Goal: Transaction & Acquisition: Purchase product/service

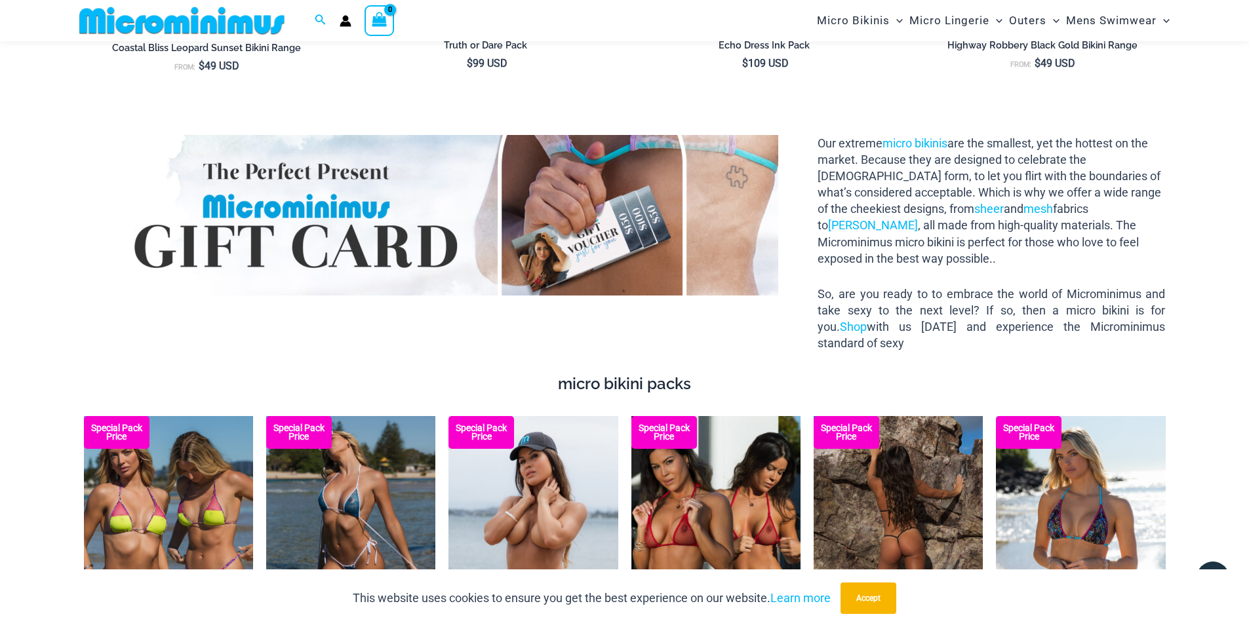
scroll to position [1955, 0]
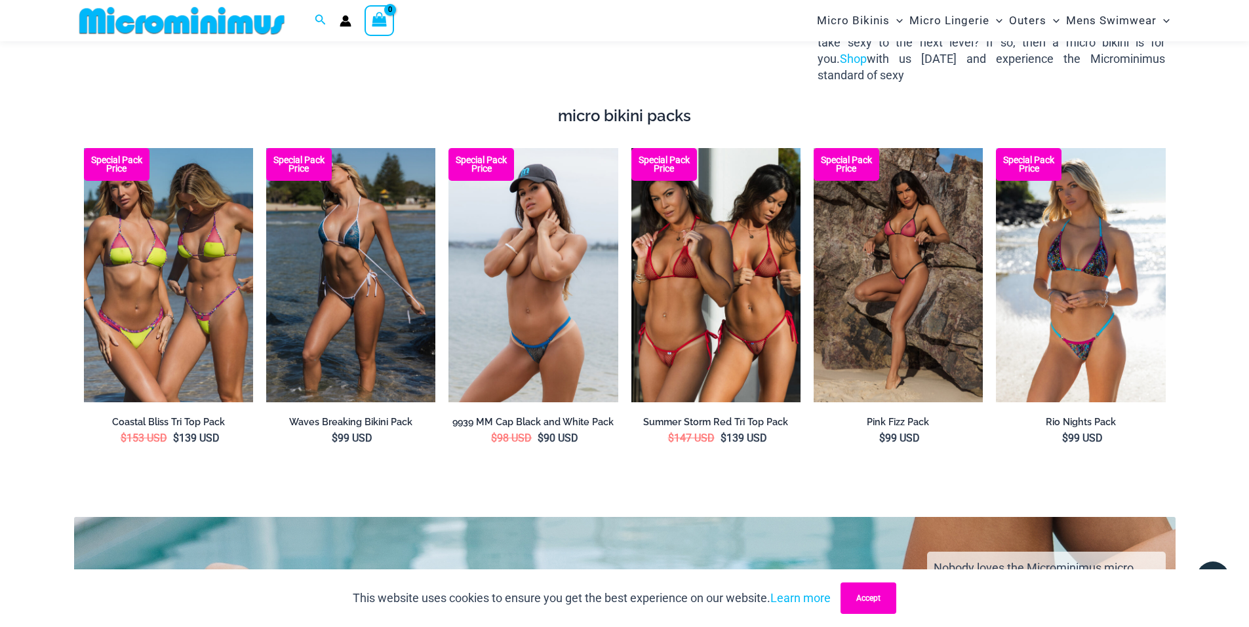
click at [869, 603] on button "Accept" at bounding box center [869, 598] width 56 height 31
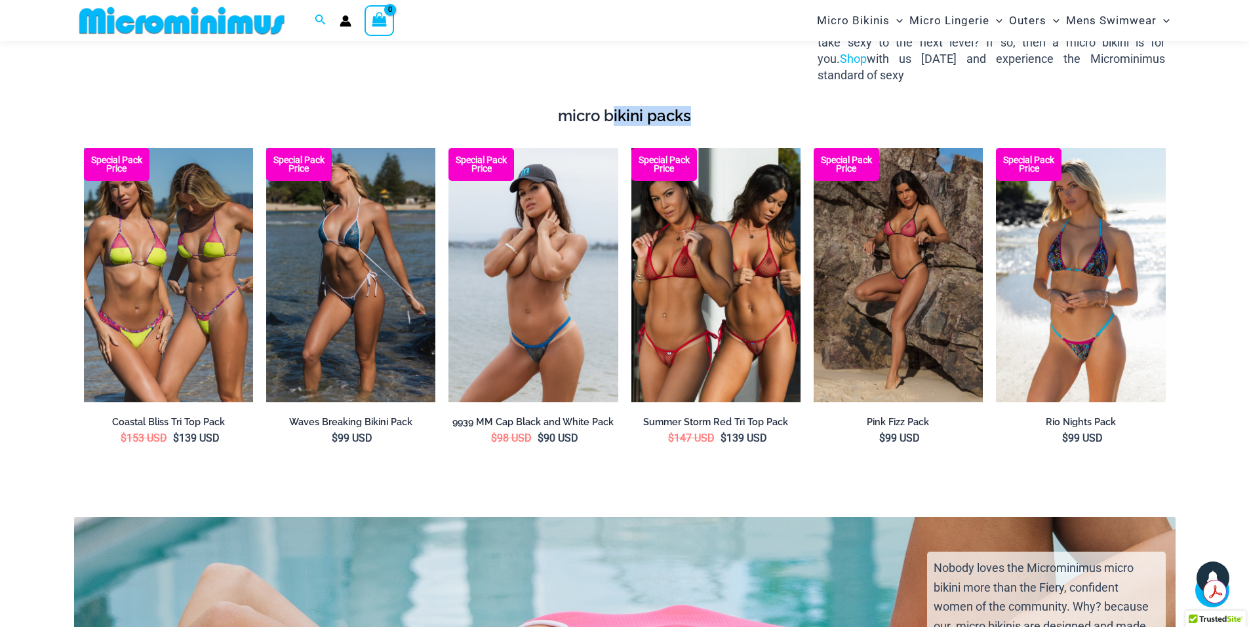
drag, startPoint x: 615, startPoint y: 98, endPoint x: 782, endPoint y: 106, distance: 166.7
click at [782, 107] on h4 "micro bikini packs" at bounding box center [625, 116] width 1082 height 19
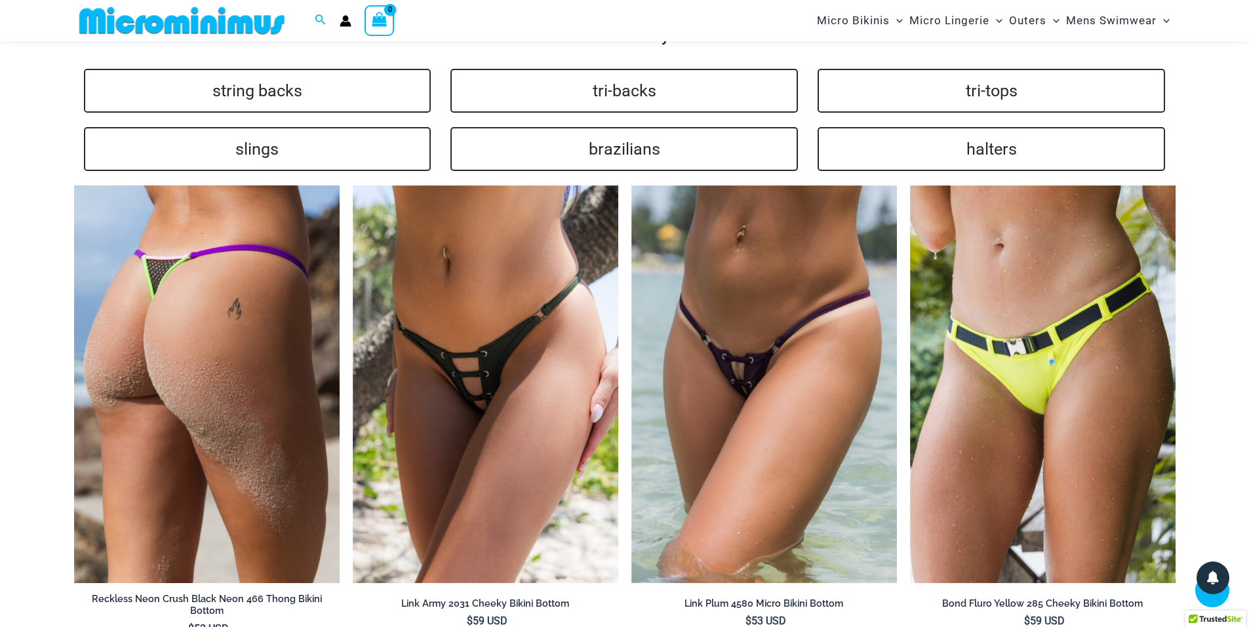
scroll to position [2808, 0]
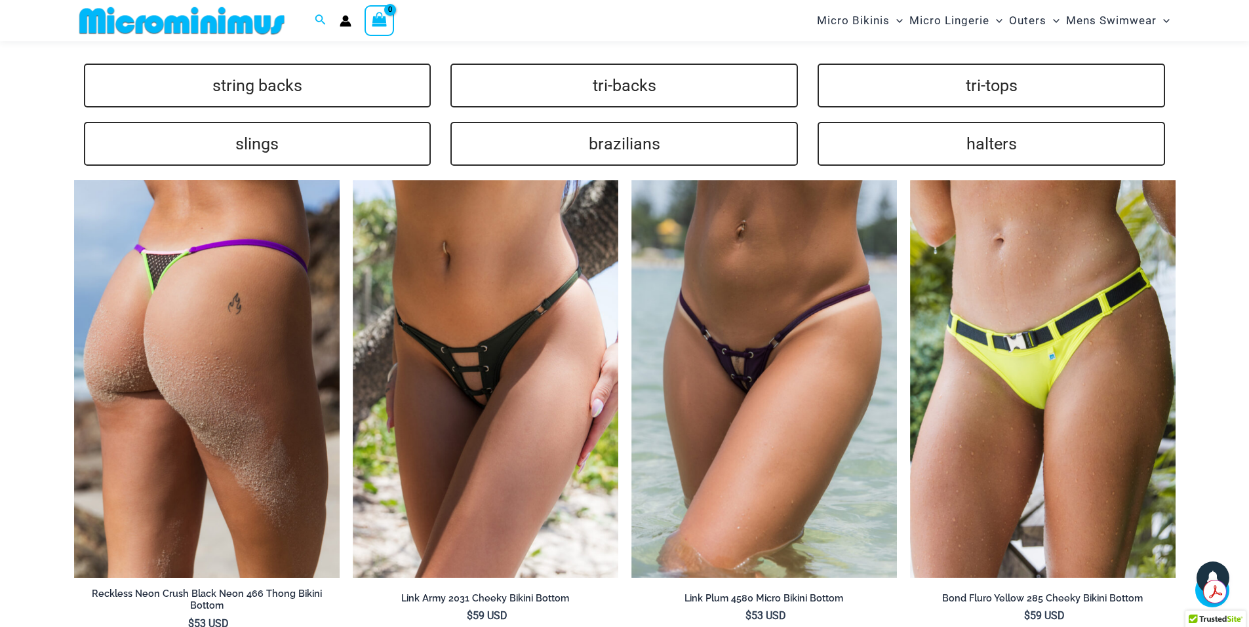
click at [190, 420] on img at bounding box center [207, 379] width 266 height 399
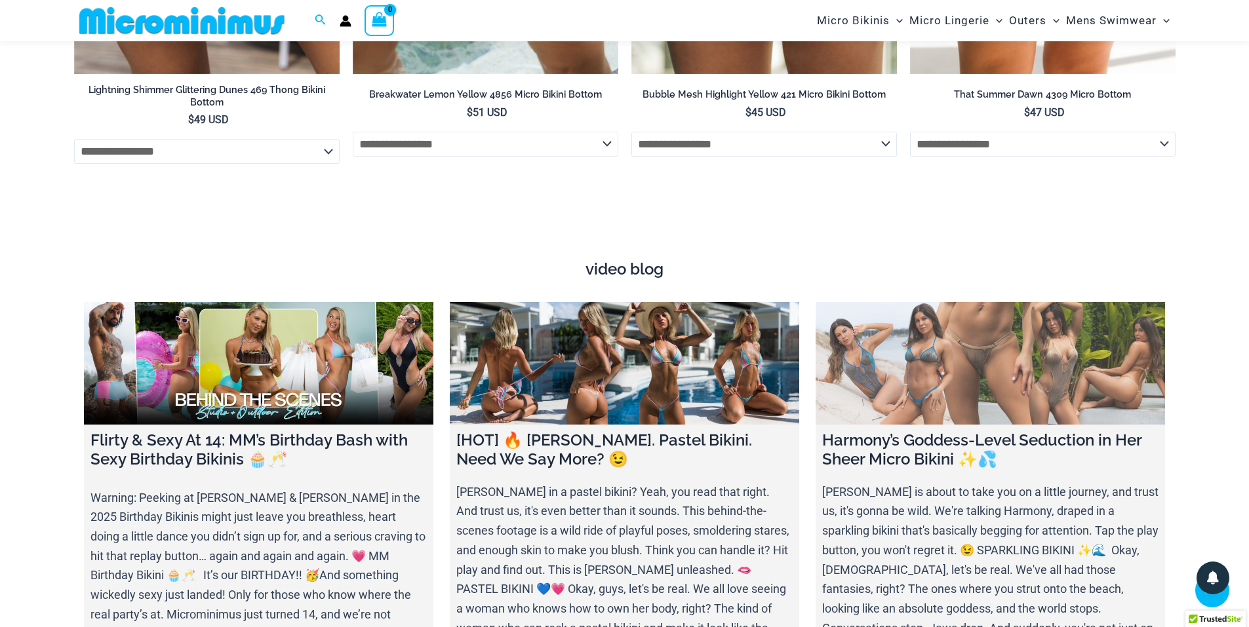
scroll to position [4303, 0]
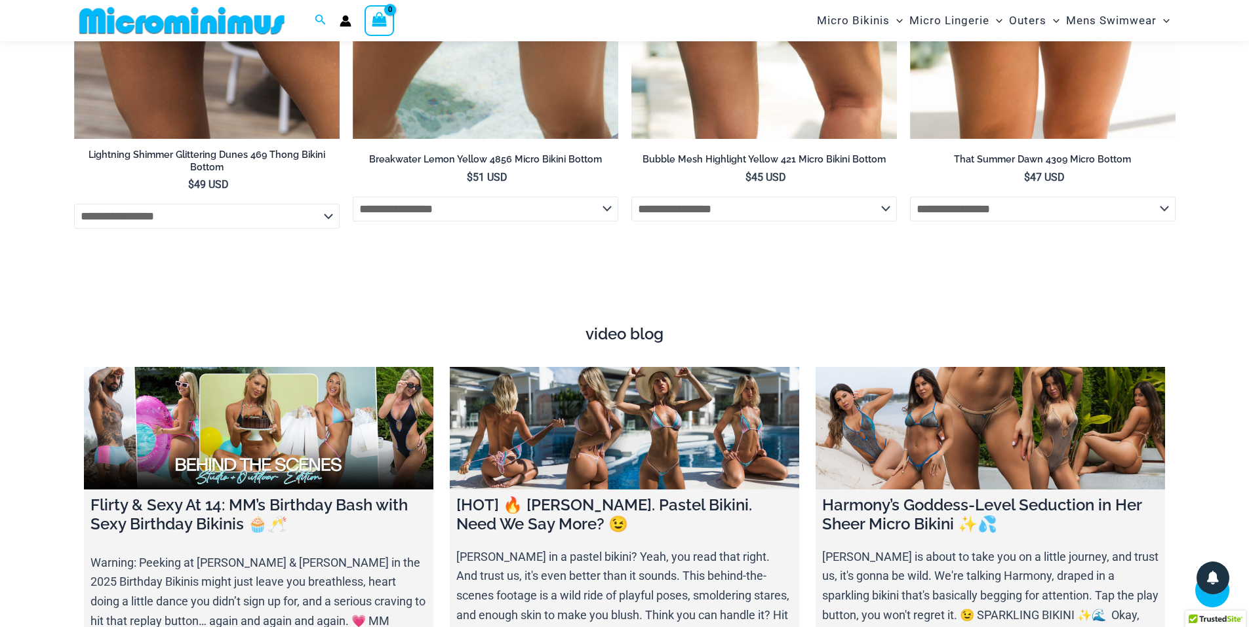
click at [702, 197] on select "**********" at bounding box center [764, 209] width 266 height 25
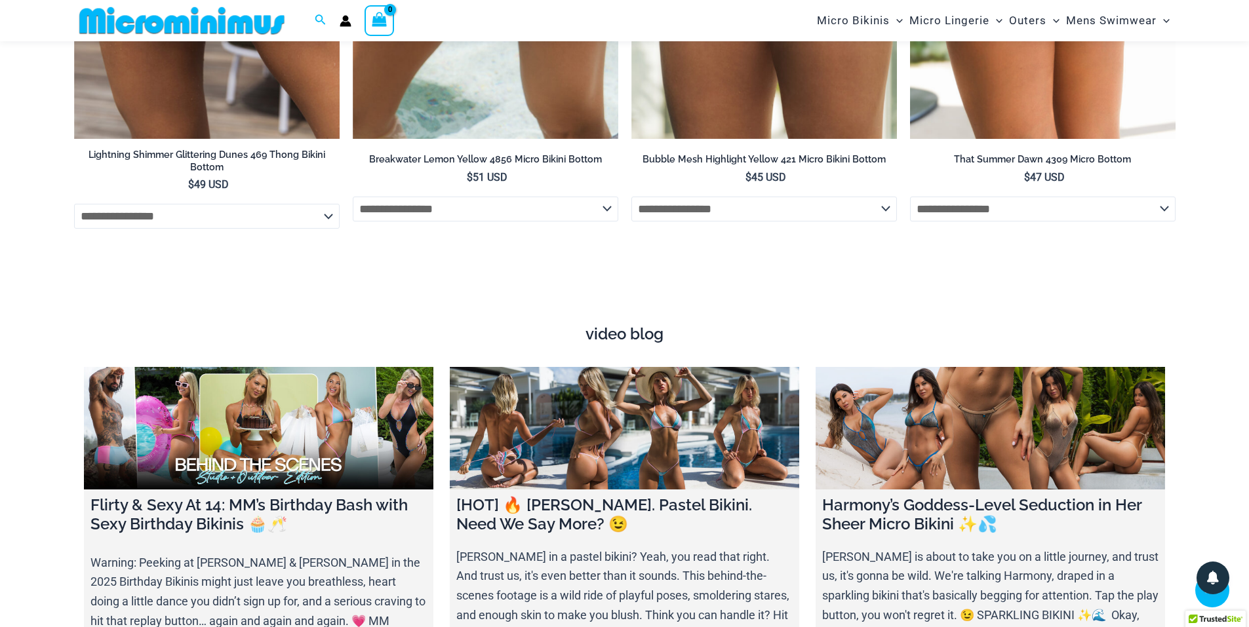
click at [965, 197] on select "**********" at bounding box center [1043, 209] width 266 height 25
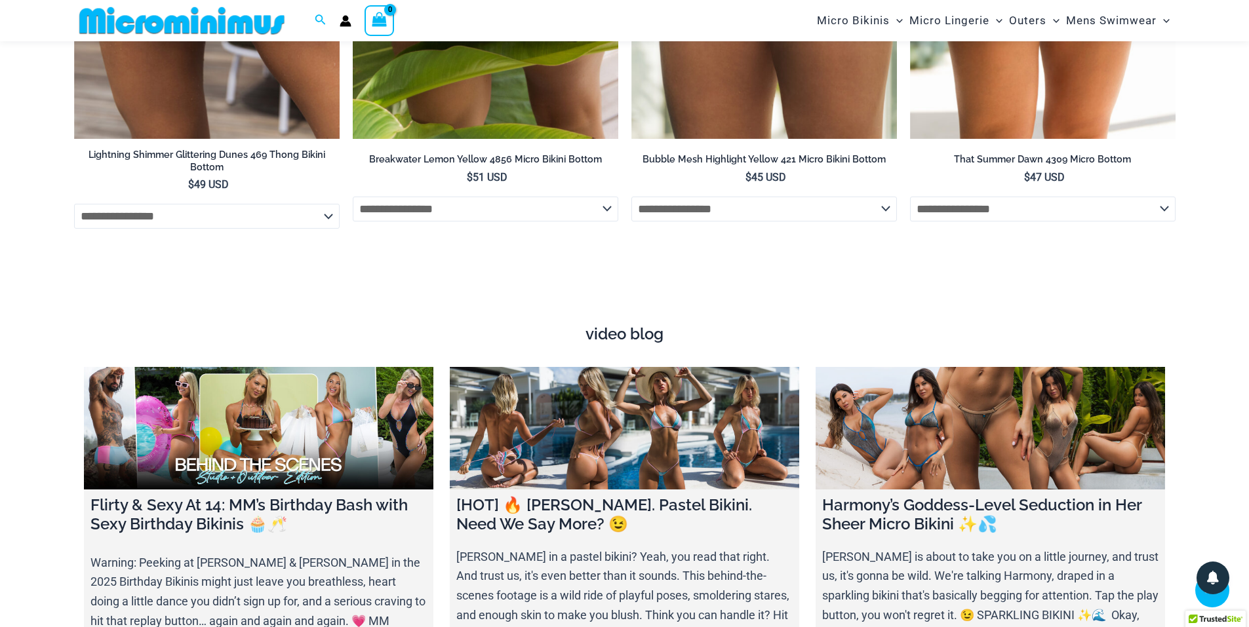
click at [477, 197] on select "**********" at bounding box center [486, 209] width 266 height 25
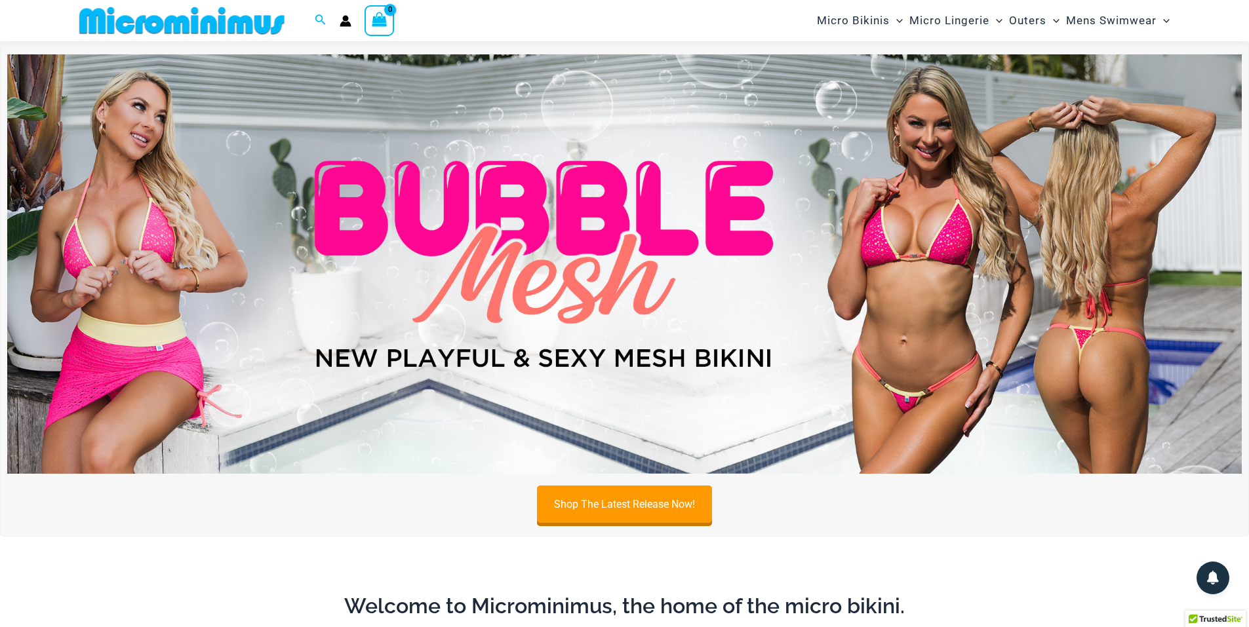
scroll to position [0, 0]
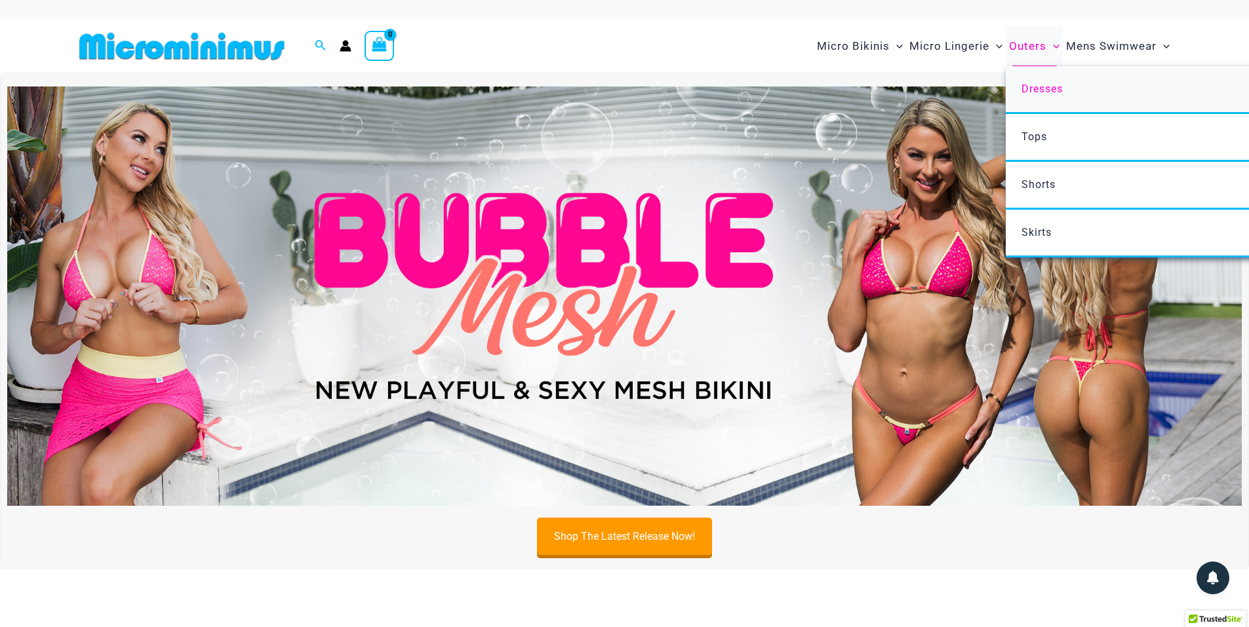
click at [1034, 75] on link "Dresses" at bounding box center [1201, 90] width 390 height 48
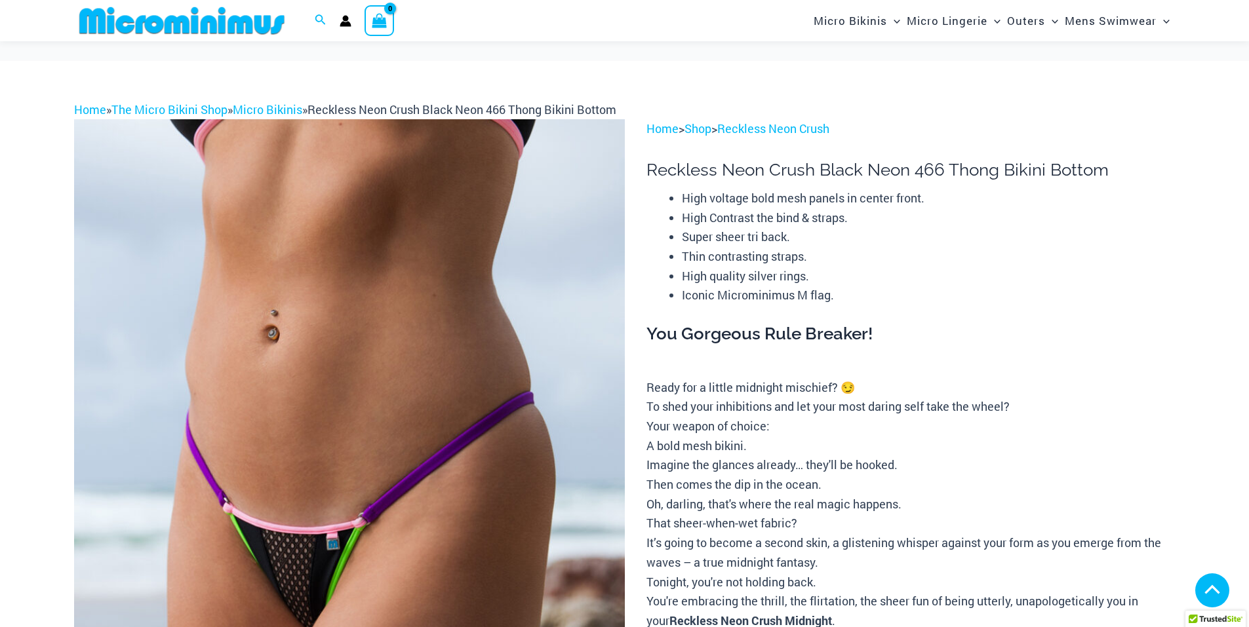
scroll to position [252, 0]
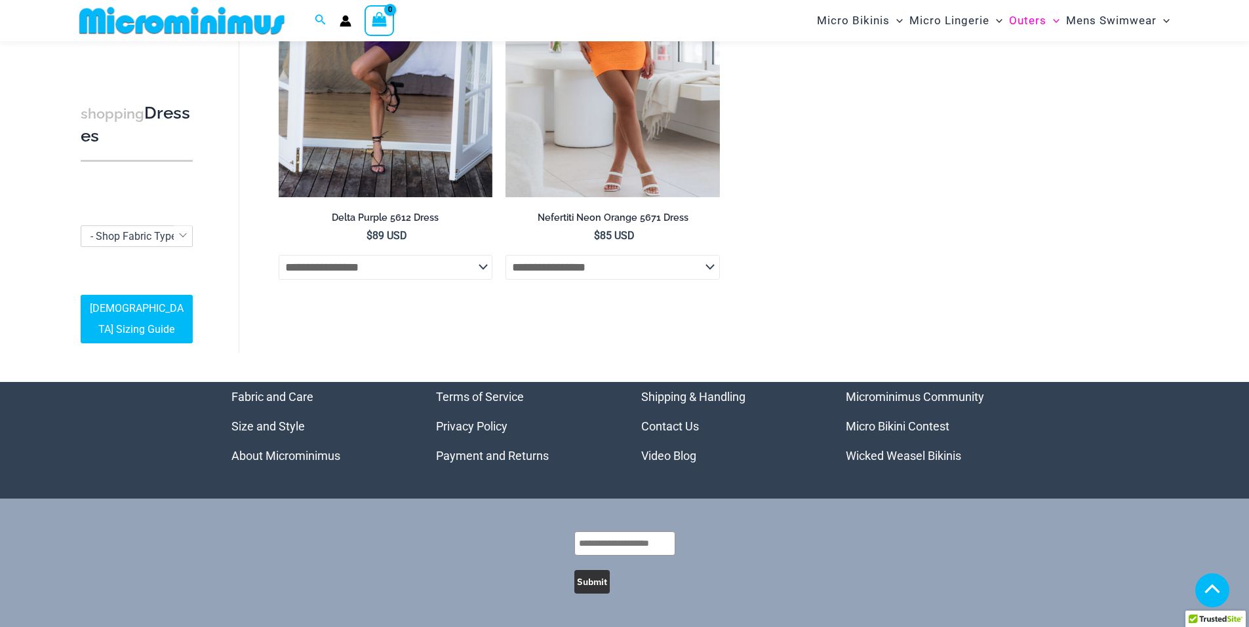
scroll to position [1169, 0]
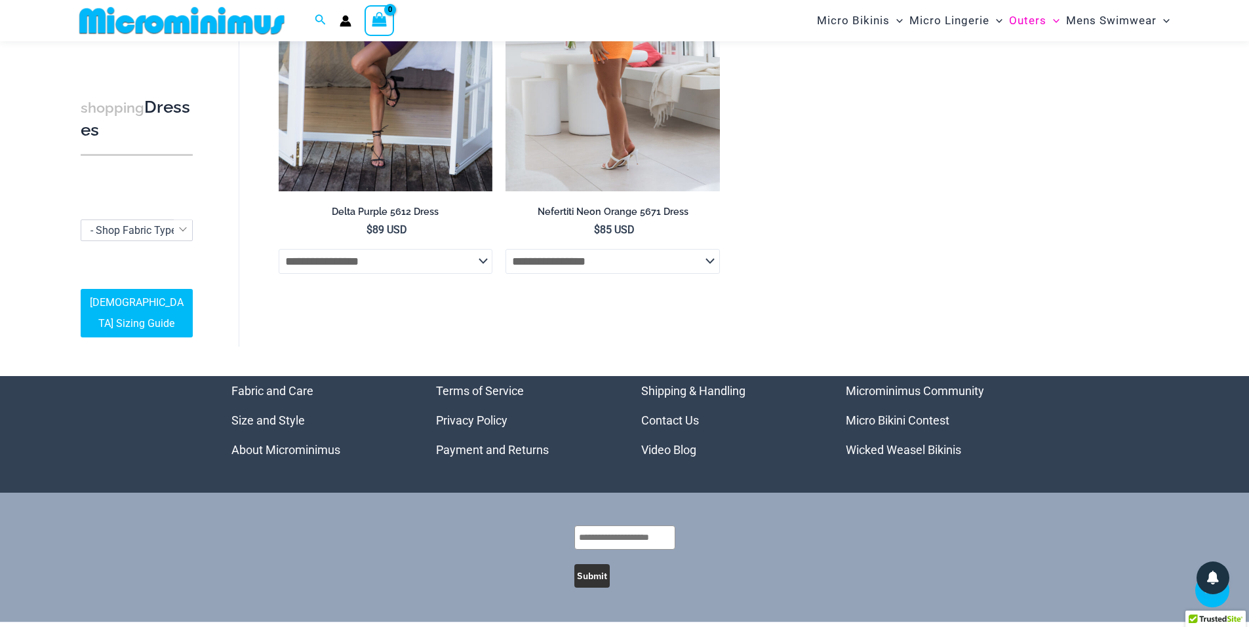
click at [546, 267] on select "**********" at bounding box center [613, 261] width 214 height 25
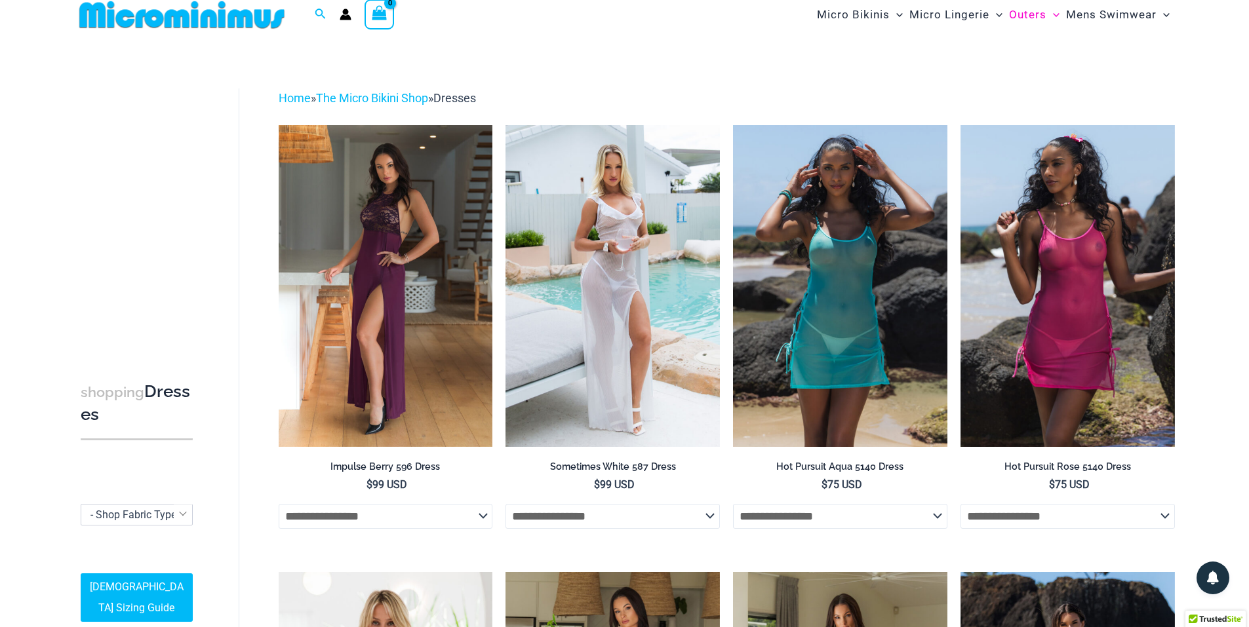
scroll to position [0, 0]
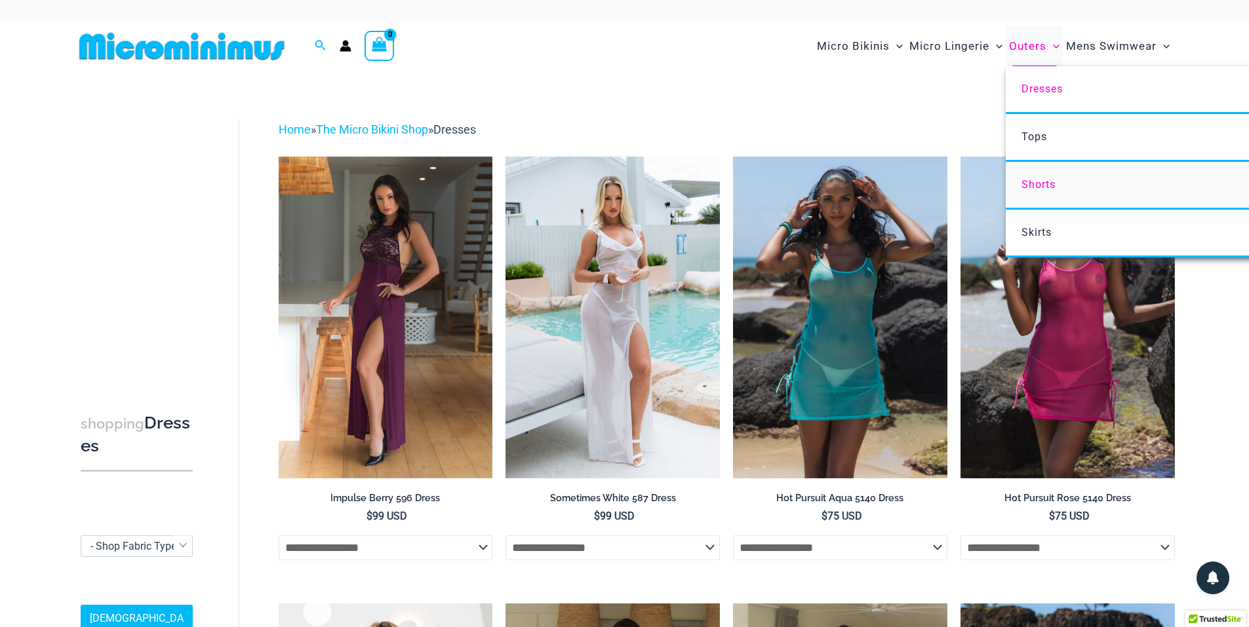
click at [1041, 178] on span "Shorts" at bounding box center [1039, 184] width 34 height 12
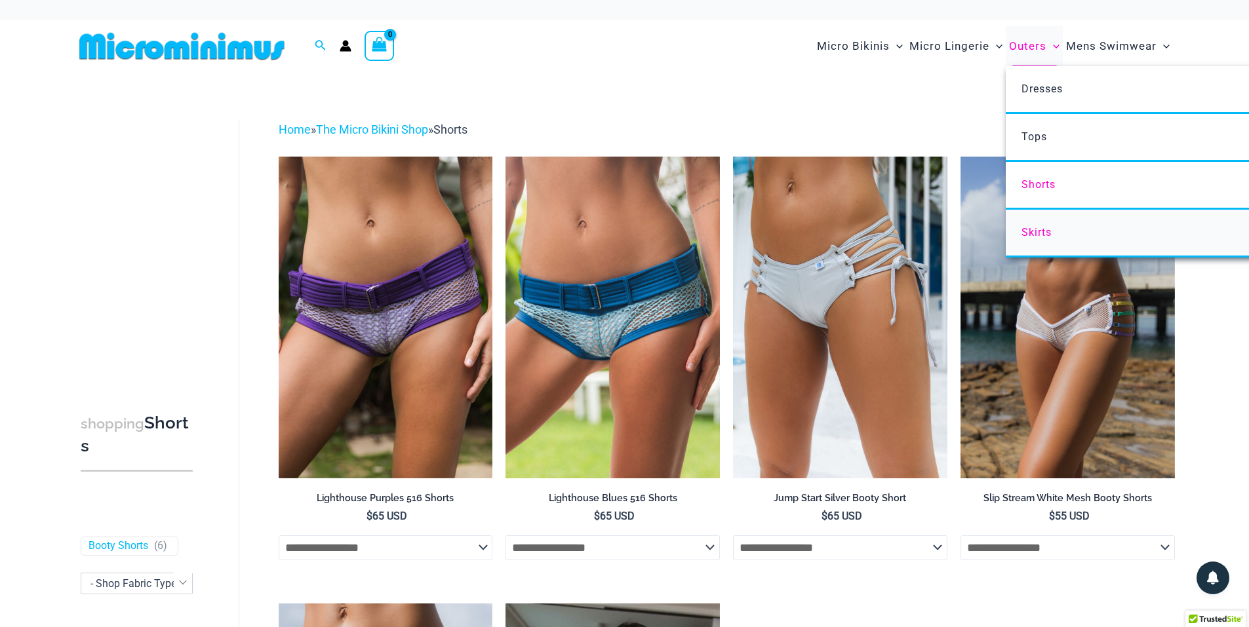
click at [1019, 233] on link "Skirts" at bounding box center [1201, 234] width 390 height 48
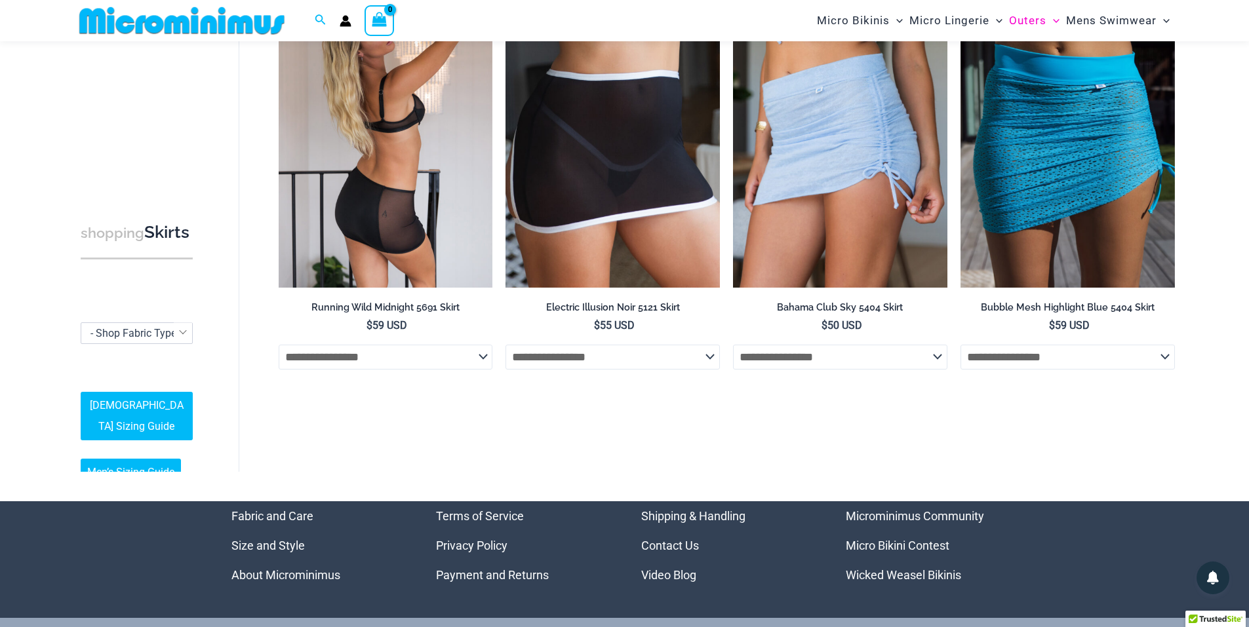
scroll to position [186, 0]
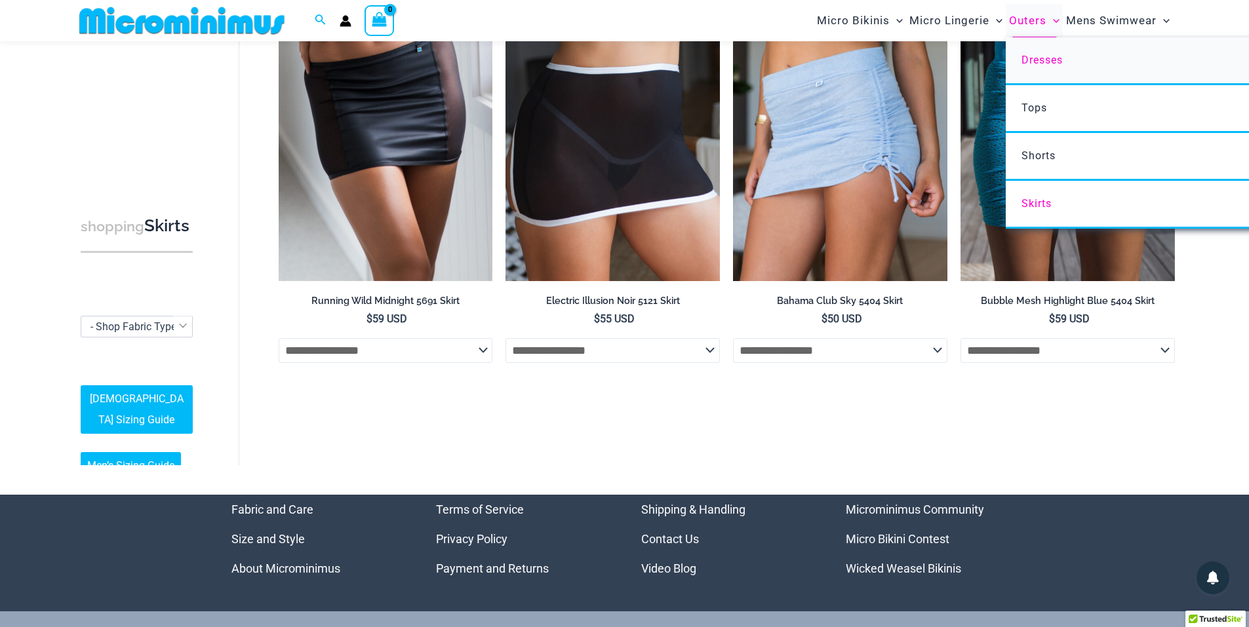
click at [1026, 66] on link "Dresses" at bounding box center [1201, 61] width 390 height 48
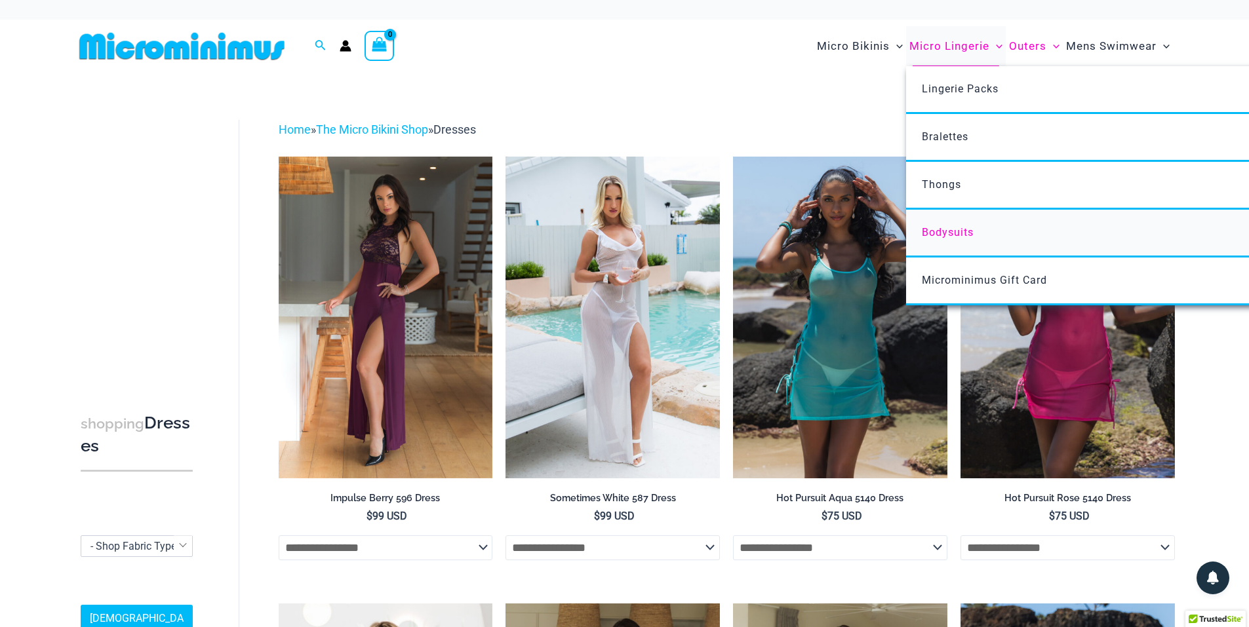
click at [940, 240] on link "Bodysuits" at bounding box center [1101, 234] width 390 height 48
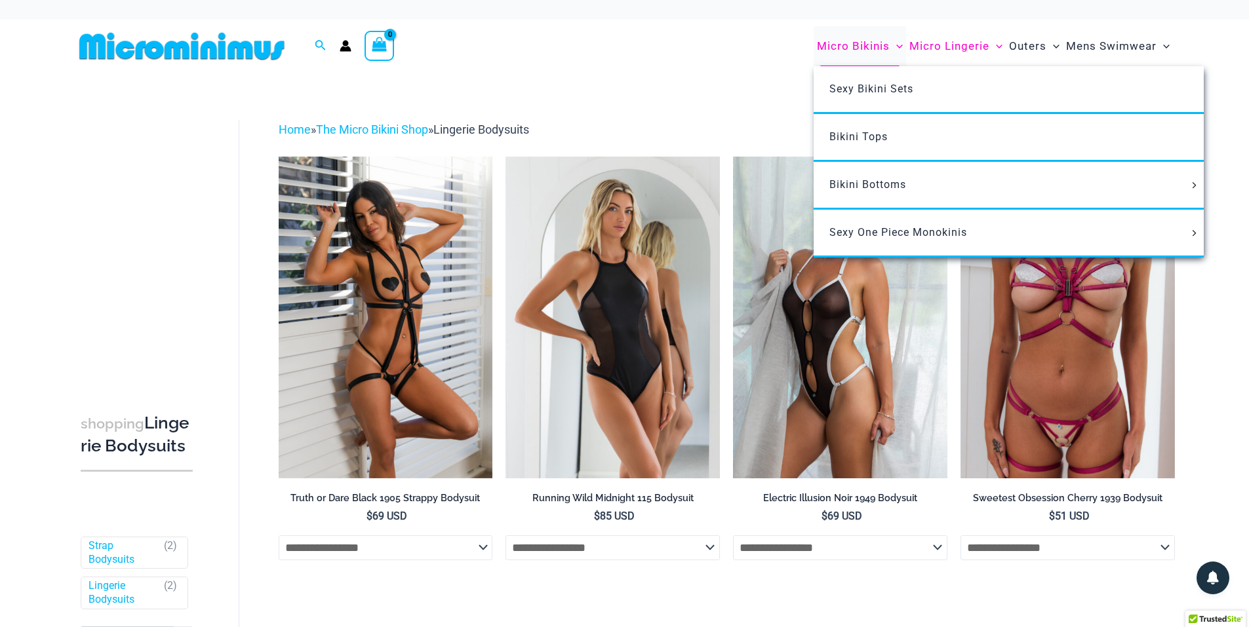
click at [843, 43] on span "Micro Bikinis" at bounding box center [853, 46] width 73 height 33
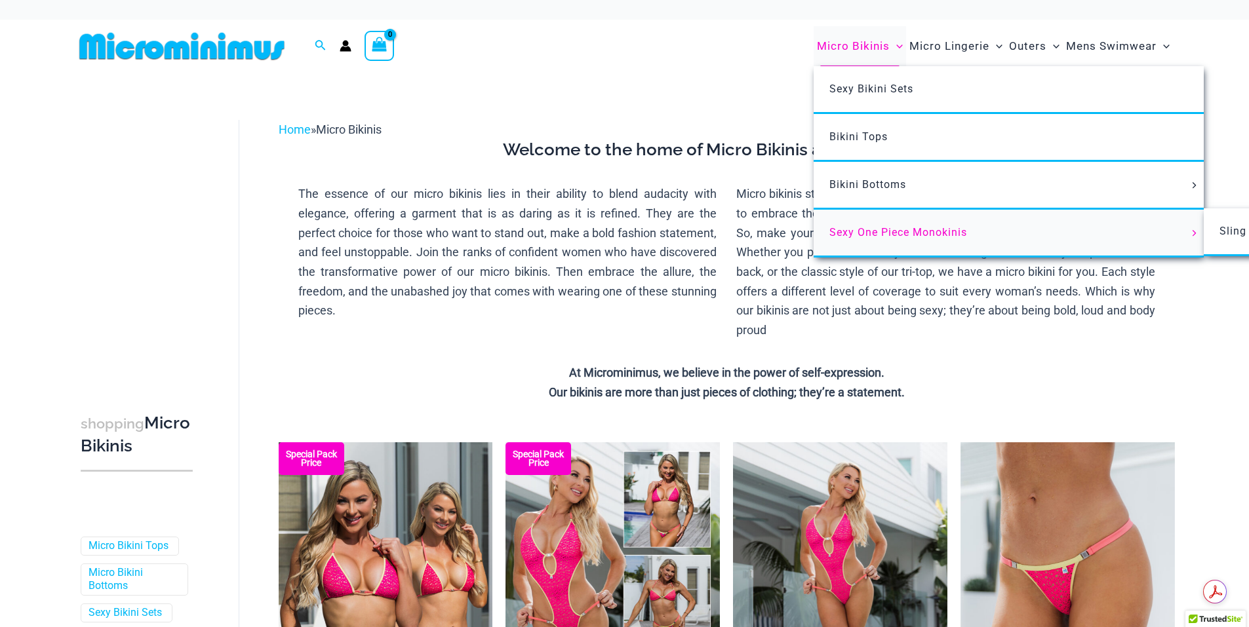
click at [887, 235] on span "Sexy One Piece Monokinis" at bounding box center [898, 232] width 138 height 12
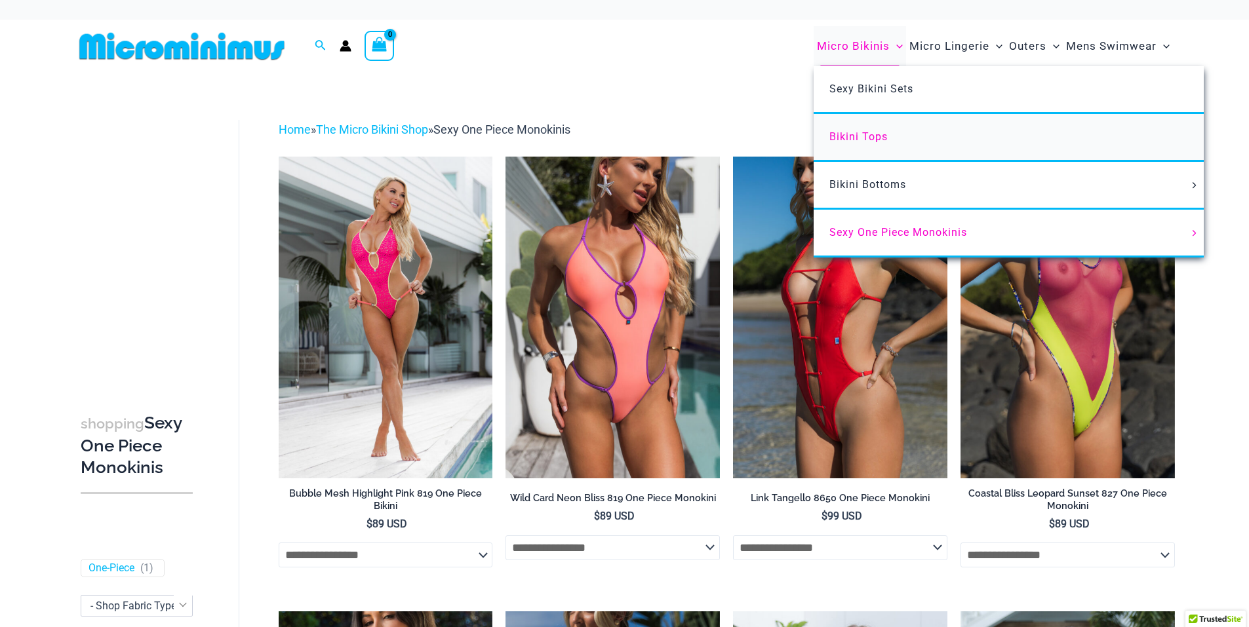
click at [864, 128] on link "Bikini Tops" at bounding box center [1009, 138] width 390 height 48
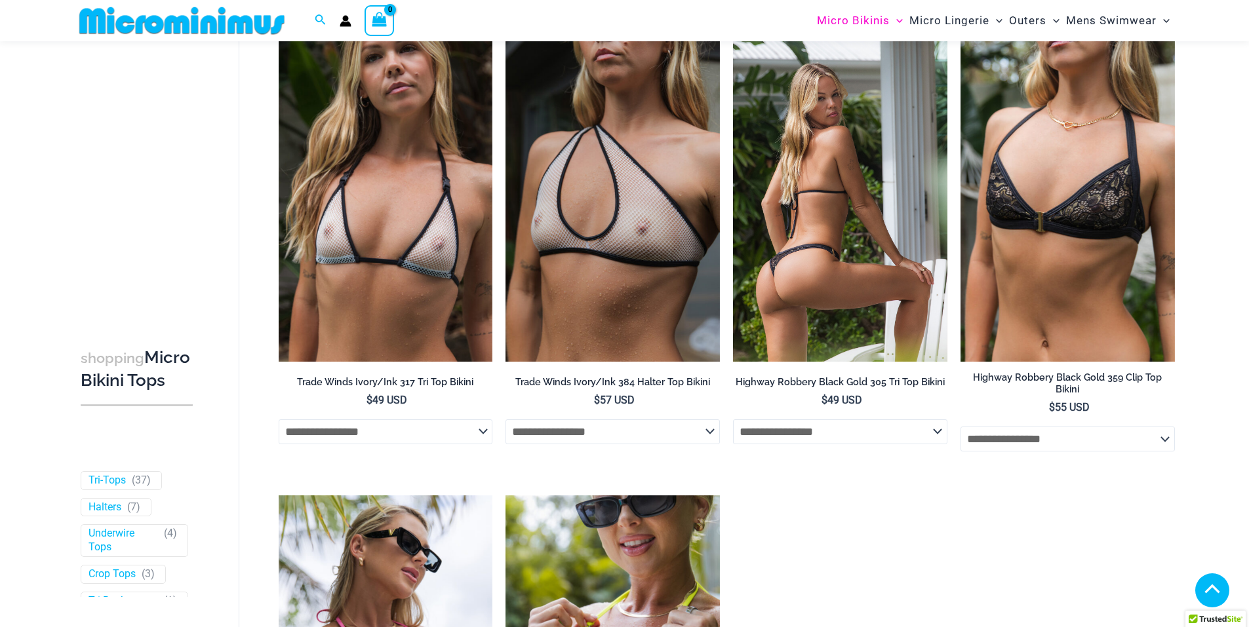
scroll to position [1834, 0]
